Goal: Task Accomplishment & Management: Manage account settings

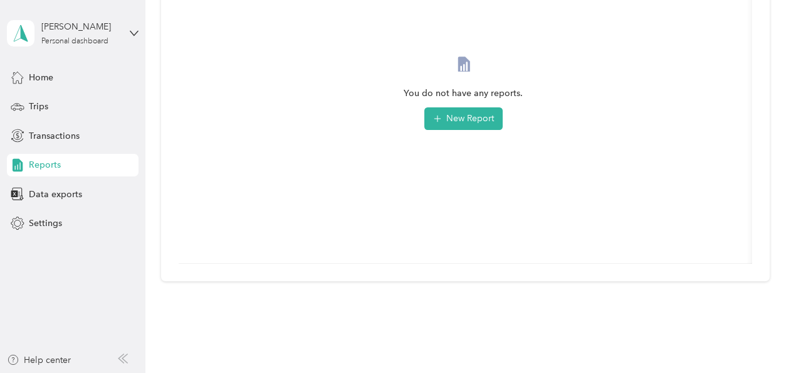
scroll to position [235, 0]
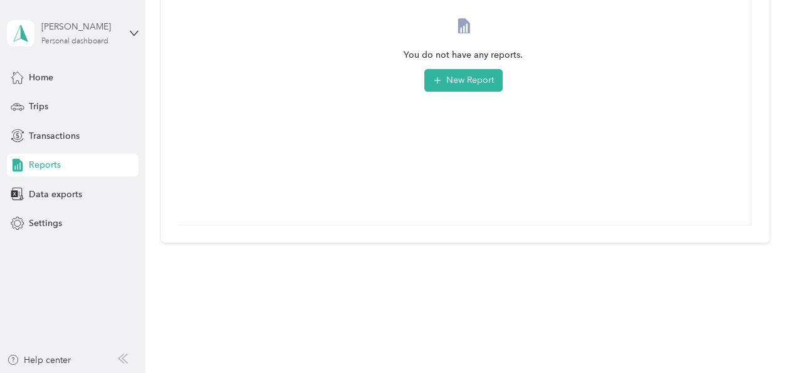
click at [119, 30] on div "[PERSON_NAME]" at bounding box center [80, 26] width 78 height 13
drag, startPoint x: 51, startPoint y: 281, endPoint x: 50, endPoint y: 262, distance: 19.5
click at [53, 279] on aside "Ciera Hilliard Personal dashboard Home Trips Transactions Reports Data exports …" at bounding box center [72, 186] width 145 height 373
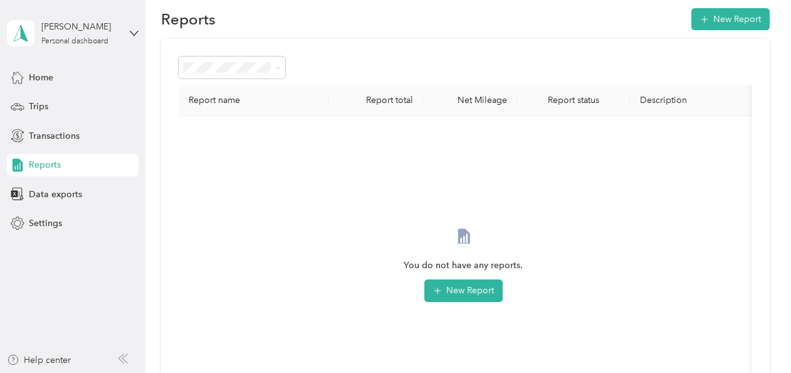
scroll to position [0, 0]
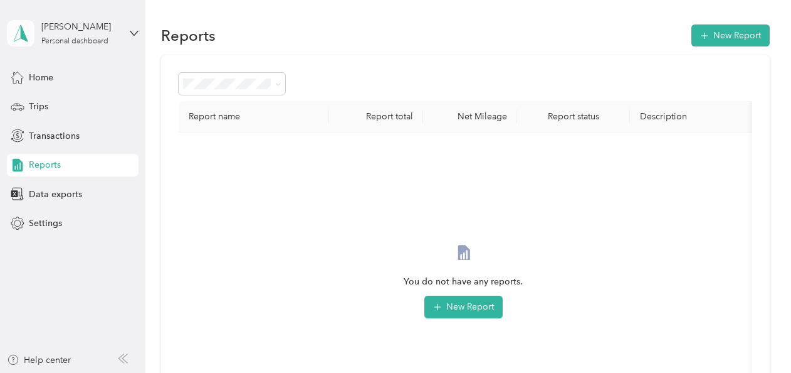
click at [28, 33] on icon at bounding box center [20, 33] width 19 height 18
drag, startPoint x: 202, startPoint y: 262, endPoint x: 204, endPoint y: 256, distance: 6.8
click at [203, 261] on div "You do not have any reports. New Report" at bounding box center [464, 291] width 550 height 299
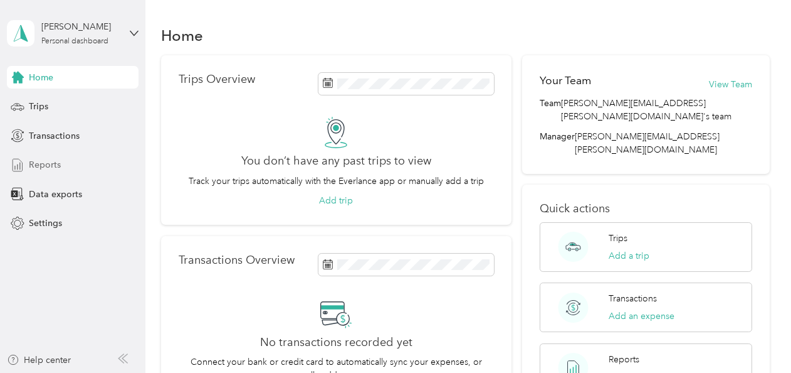
click at [54, 161] on span "Reports" at bounding box center [45, 164] width 32 height 13
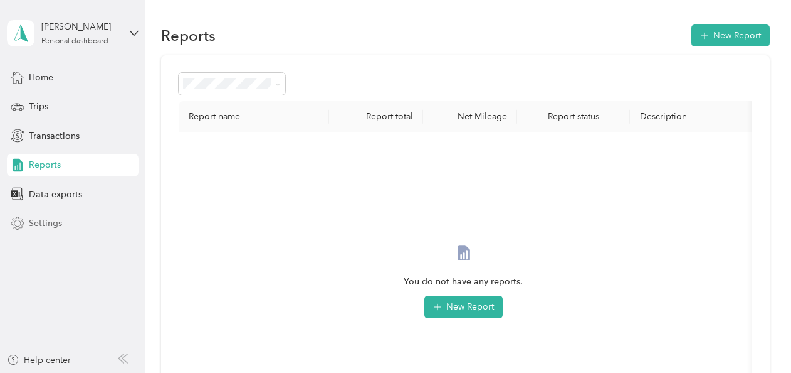
click at [69, 231] on div "Settings" at bounding box center [73, 223] width 132 height 23
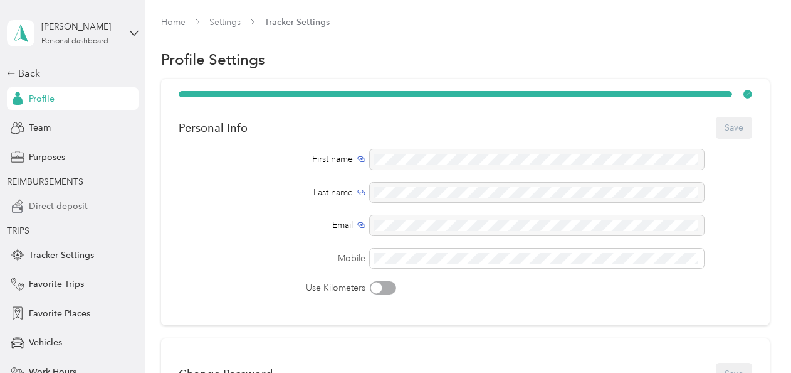
click at [65, 204] on span "Direct deposit" at bounding box center [58, 205] width 59 height 13
